Goal: Check status: Check status

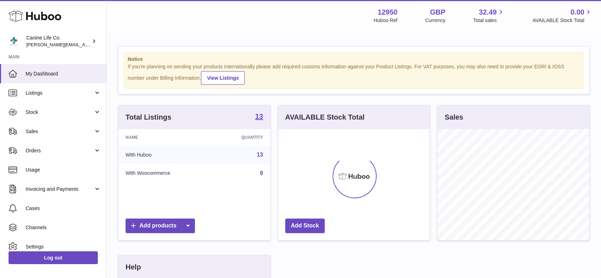
scroll to position [111, 154]
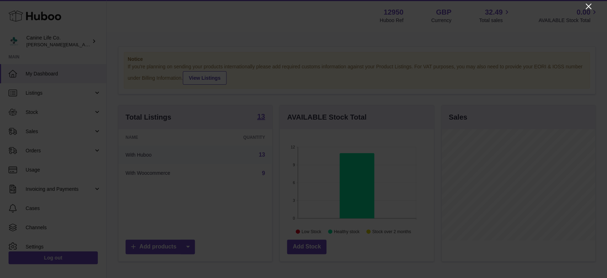
click at [588, 7] on icon "Close" at bounding box center [588, 6] width 9 height 9
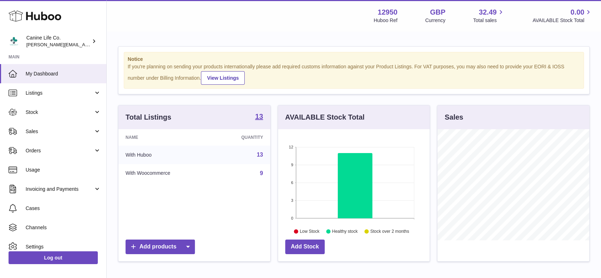
scroll to position [355528, 355488]
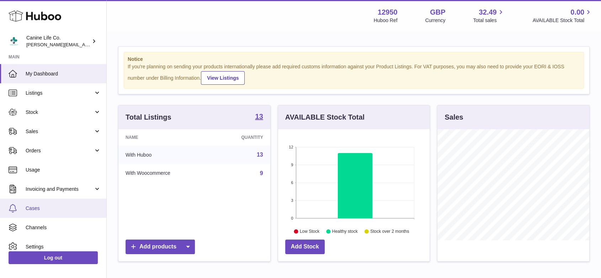
click at [40, 206] on span "Cases" at bounding box center [63, 208] width 75 height 7
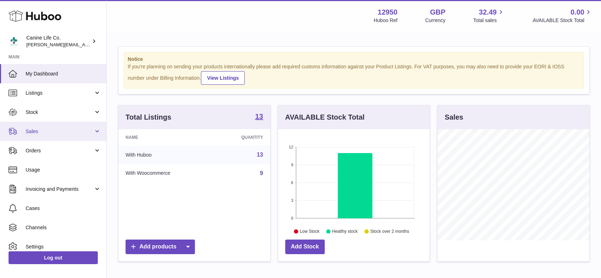
click at [51, 134] on span "Sales" at bounding box center [60, 131] width 68 height 7
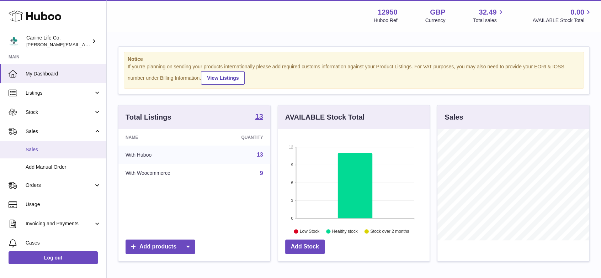
click at [49, 151] on span "Sales" at bounding box center [63, 149] width 75 height 7
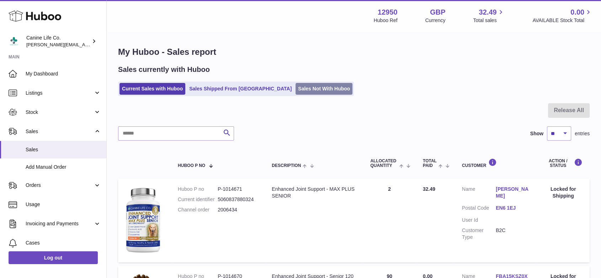
click at [304, 89] on link "Sales Not With Huboo" at bounding box center [324, 89] width 57 height 12
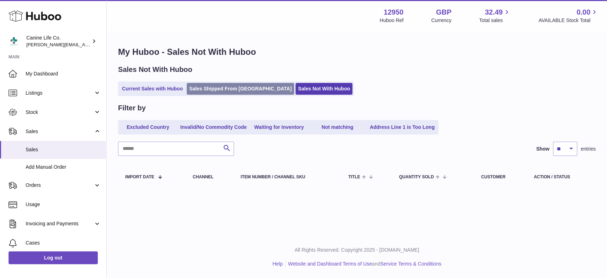
click at [213, 88] on link "Sales Shipped From [GEOGRAPHIC_DATA]" at bounding box center [240, 89] width 107 height 12
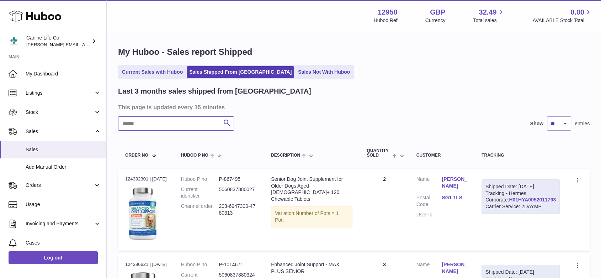
click at [206, 123] on input "text" at bounding box center [176, 123] width 116 height 14
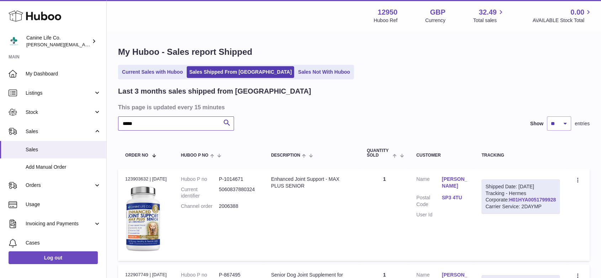
type input "*****"
click at [523, 202] on link "H01HYA0051799928" at bounding box center [532, 200] width 47 height 6
drag, startPoint x: 471, startPoint y: 200, endPoint x: 484, endPoint y: 193, distance: 13.8
click at [467, 193] on dl "Customer Name Peter Day Postal Code SP3 4TU User Id" at bounding box center [441, 199] width 51 height 46
click at [467, 194] on link "SP3 4TU" at bounding box center [455, 197] width 26 height 7
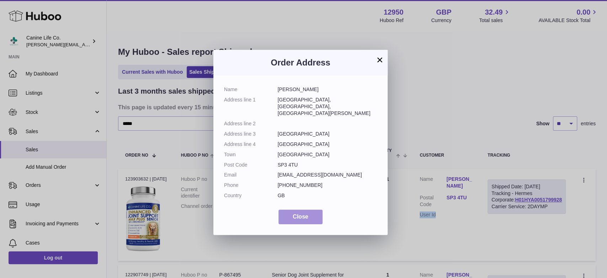
click at [317, 209] on button "Close" at bounding box center [300, 216] width 44 height 15
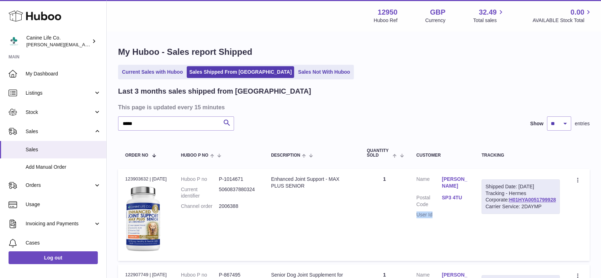
click at [474, 213] on td "Customer Name Peter Day Postal Code SP3 4TU User Id" at bounding box center [441, 215] width 65 height 92
drag, startPoint x: 463, startPoint y: 189, endPoint x: 482, endPoint y: 190, distance: 19.6
click at [467, 190] on dl "Customer Name Peter Day Postal Code SP3 4TU User Id" at bounding box center [441, 199] width 51 height 46
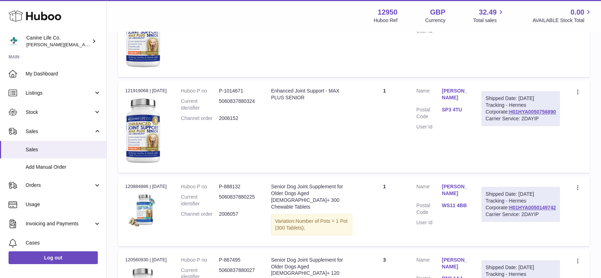
scroll to position [329, 0]
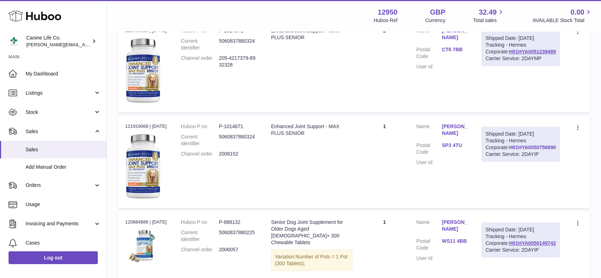
click at [538, 150] on link "H01HYA0050756890" at bounding box center [532, 147] width 47 height 6
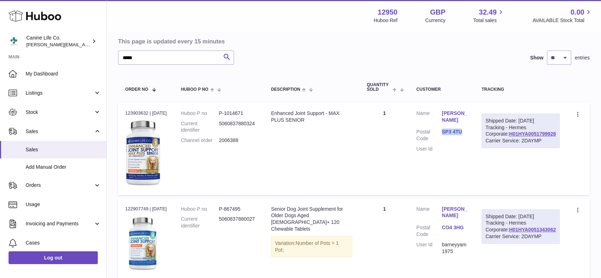
scroll to position [65, 0]
click at [360, 149] on td "Description Enhanced Joint Support - MAX PLUS SENIOR" at bounding box center [312, 149] width 96 height 92
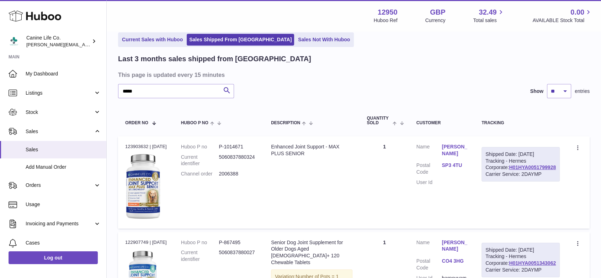
scroll to position [0, 0]
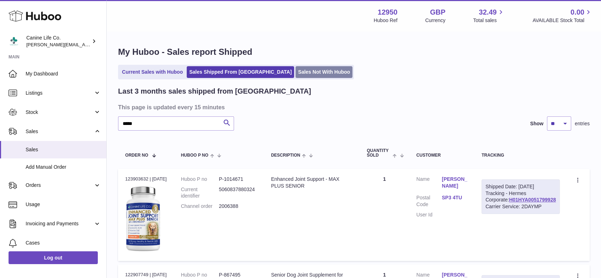
click at [296, 75] on link "Sales Not With Huboo" at bounding box center [324, 72] width 57 height 12
